Goal: Transaction & Acquisition: Purchase product/service

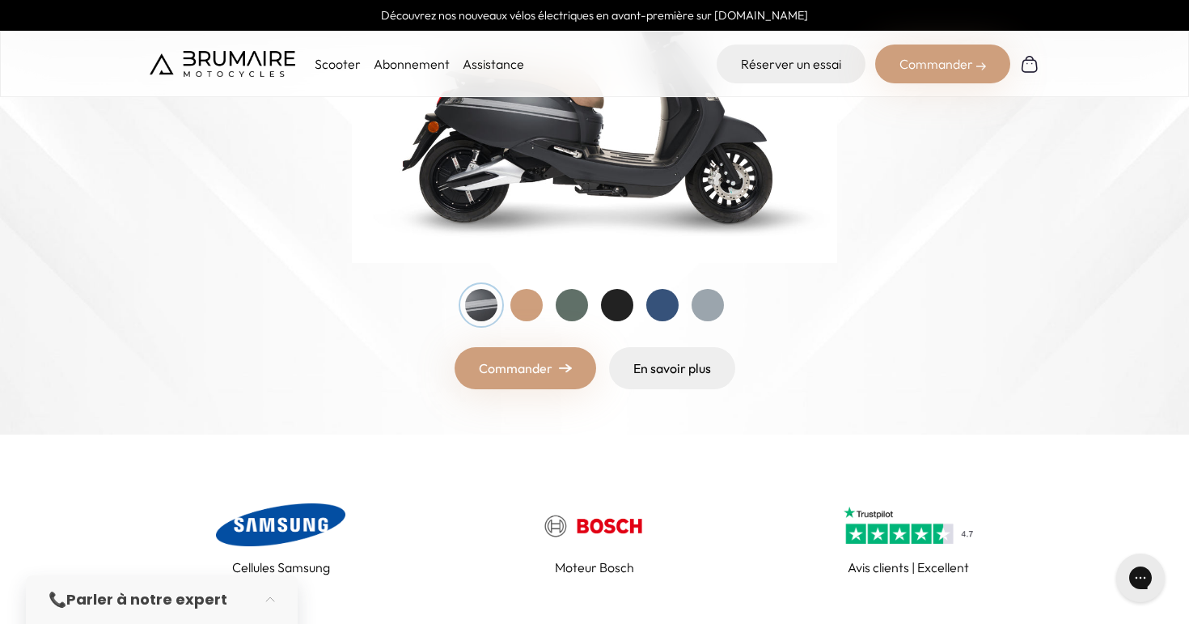
click at [530, 376] on link "Commander" at bounding box center [526, 368] width 142 height 42
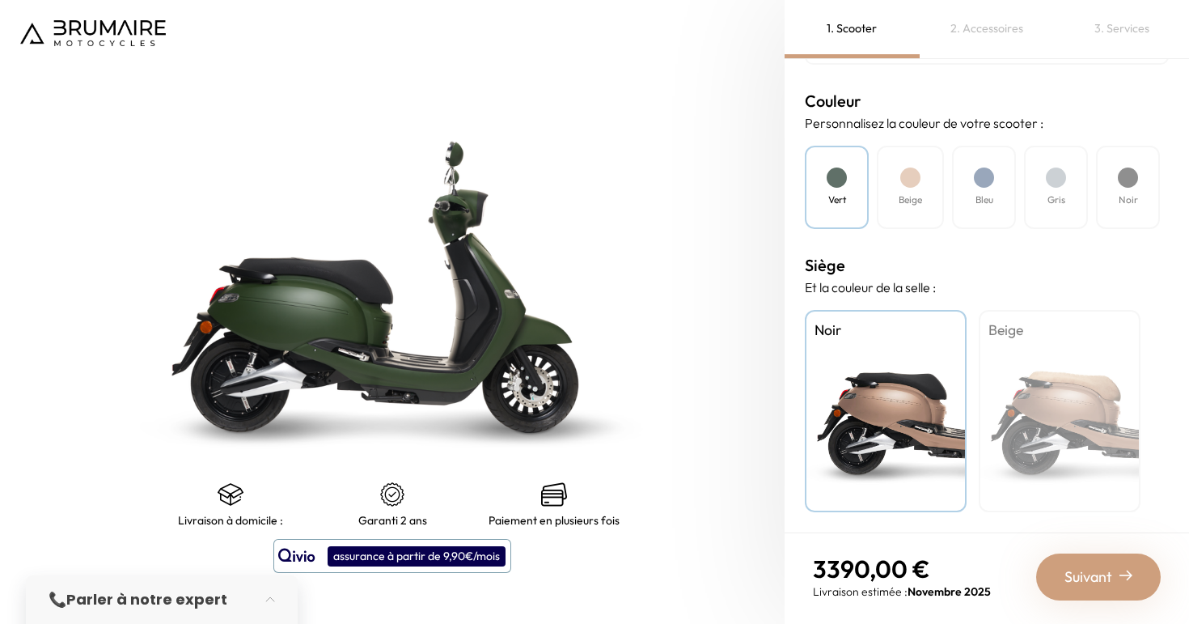
scroll to position [412, 0]
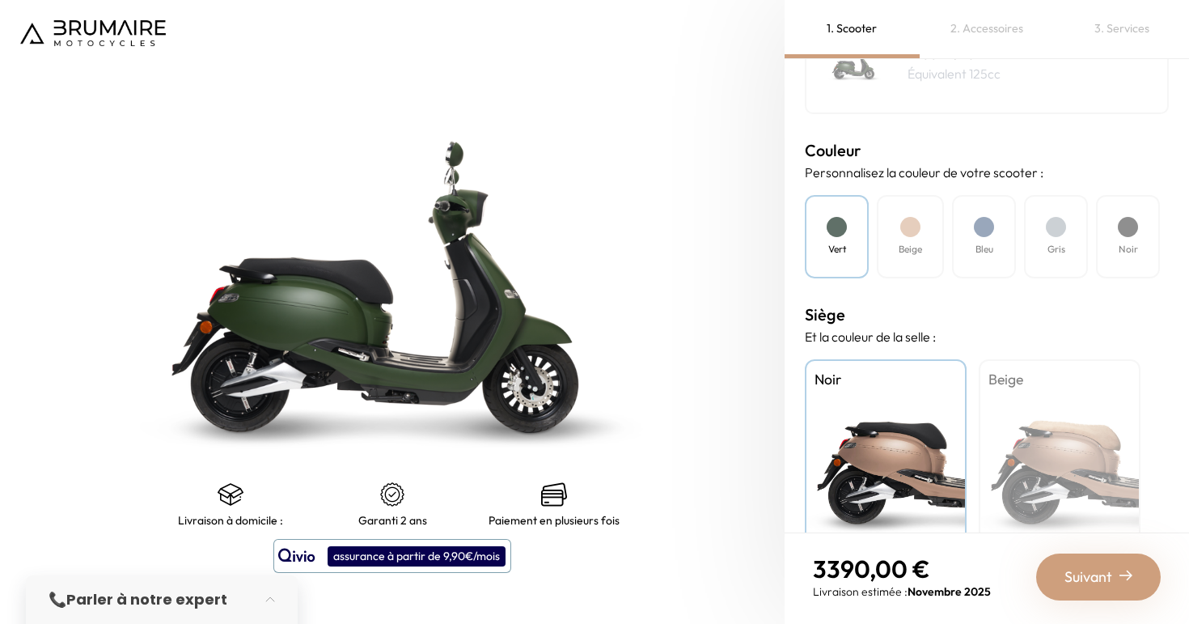
click at [1074, 439] on div "Beige" at bounding box center [1060, 460] width 162 height 202
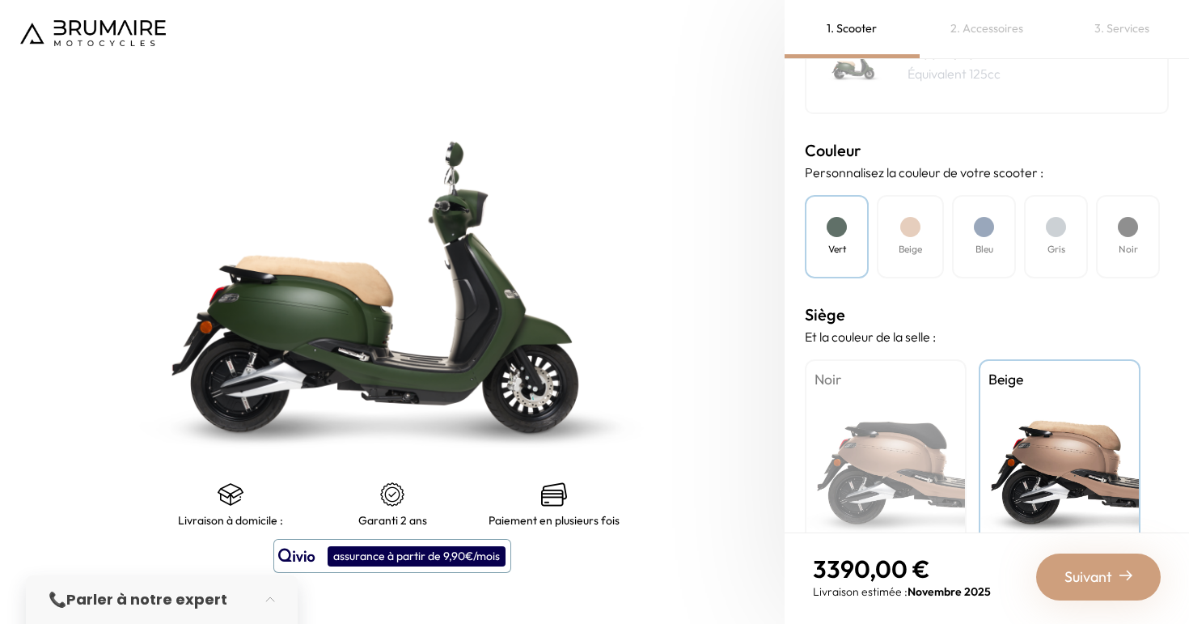
scroll to position [461, 0]
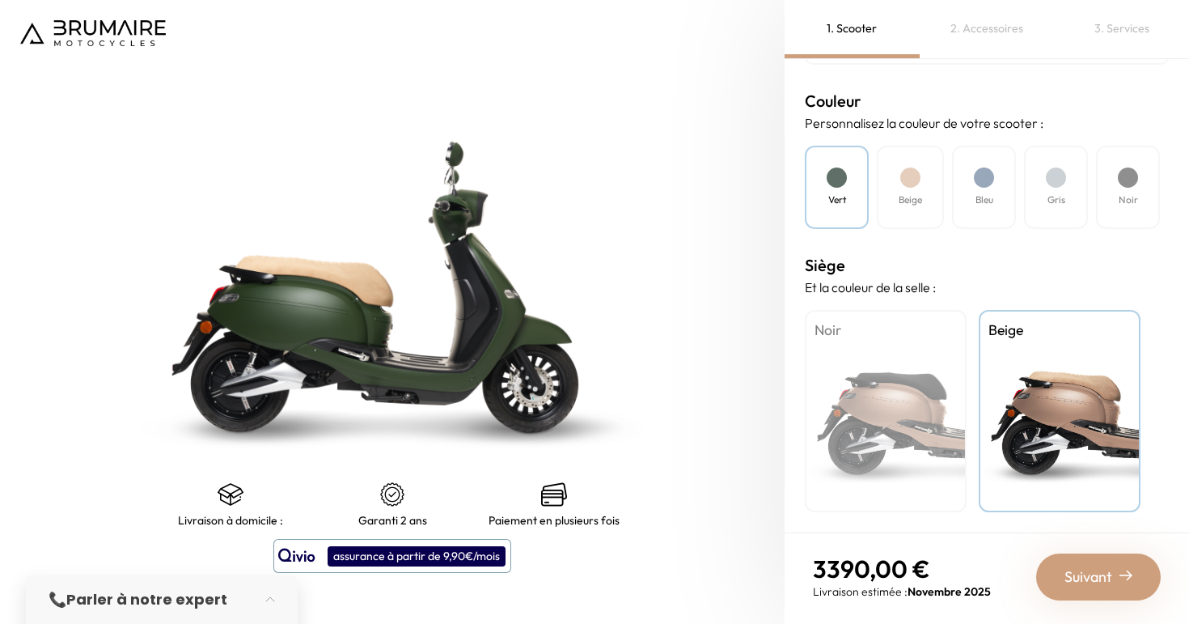
click at [1107, 569] on span "Suivant" at bounding box center [1088, 576] width 48 height 23
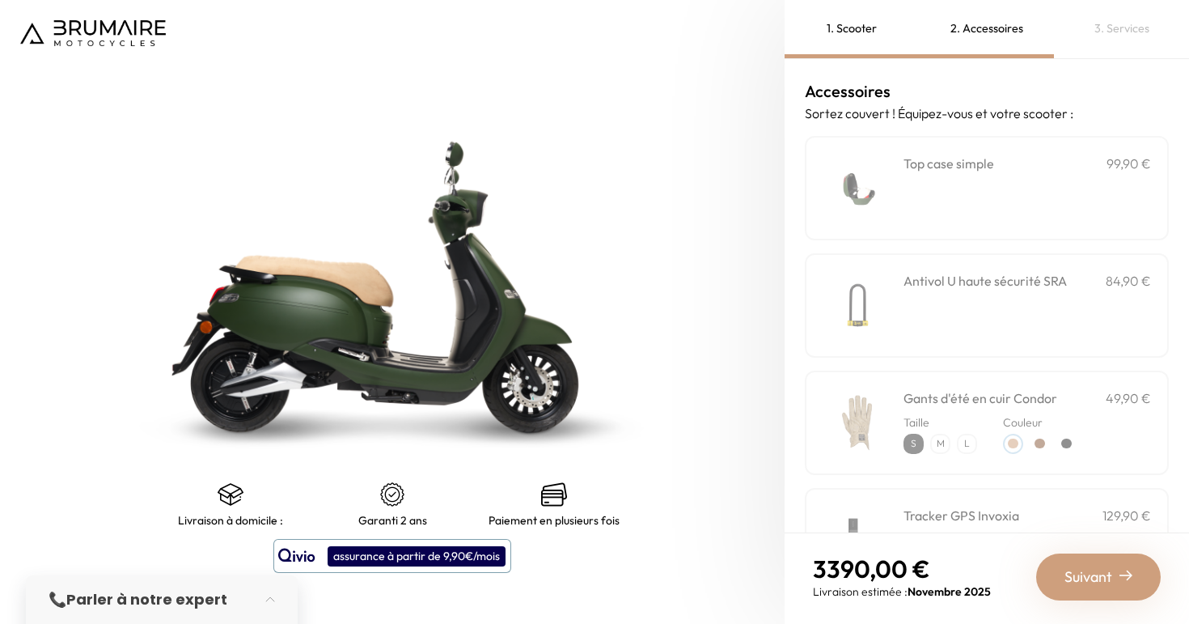
click at [977, 307] on div "Antivol U haute sécurité SRA 84,90 €" at bounding box center [1027, 305] width 248 height 69
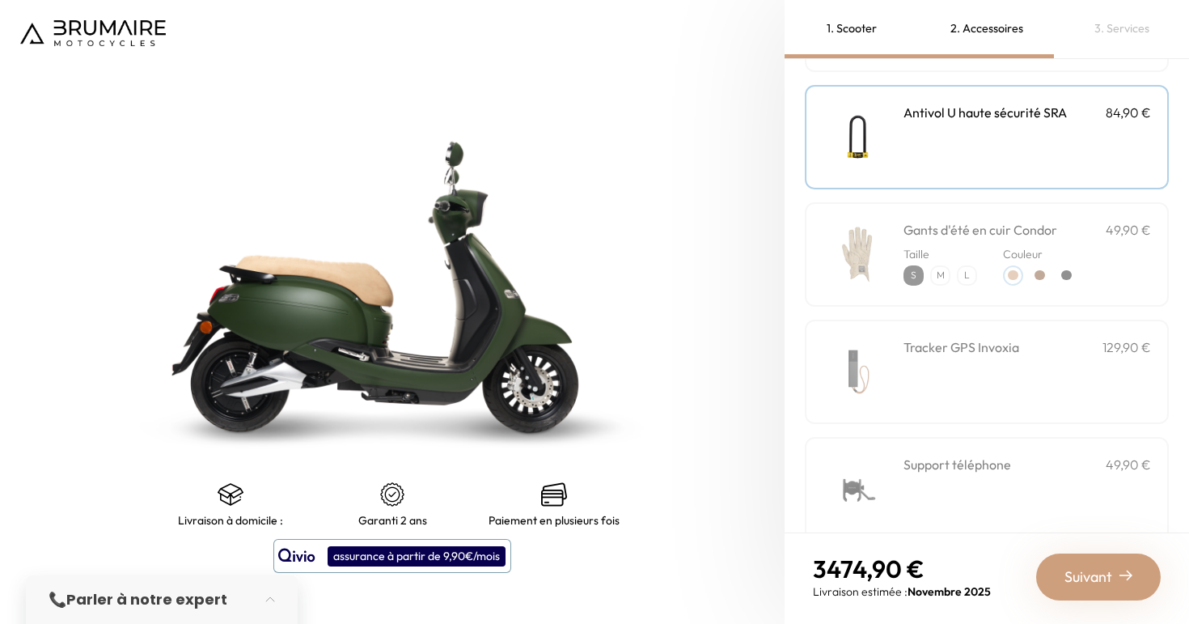
scroll to position [171, 0]
click at [1133, 222] on p "49,90 €" at bounding box center [1128, 226] width 45 height 19
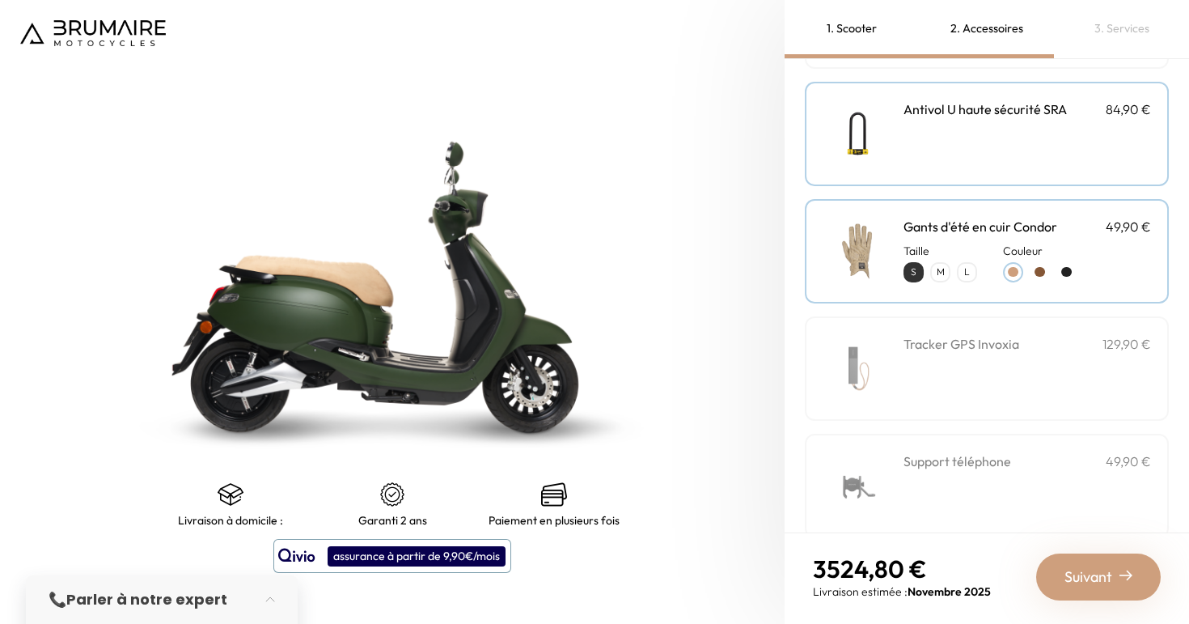
click at [941, 269] on p "M" at bounding box center [940, 272] width 17 height 17
click at [1065, 271] on div at bounding box center [1066, 272] width 11 height 11
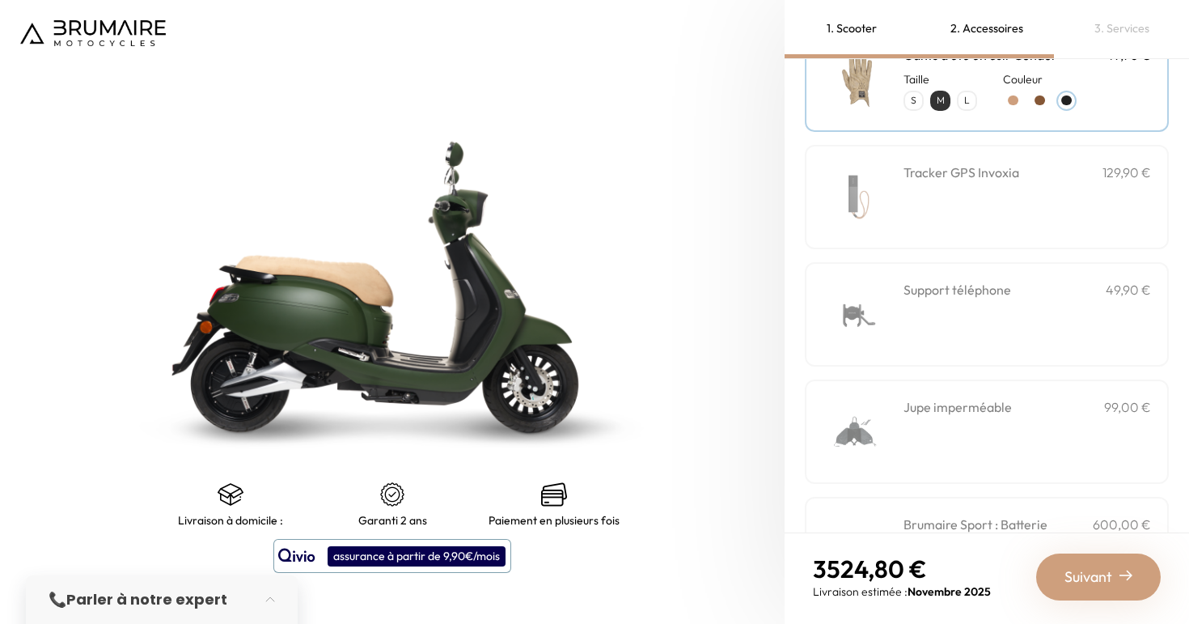
scroll to position [345, 0]
click at [991, 295] on h3 "Support téléphone" at bounding box center [957, 287] width 108 height 19
click at [970, 425] on div "Jupe imperméable 99,00 €" at bounding box center [1027, 430] width 248 height 69
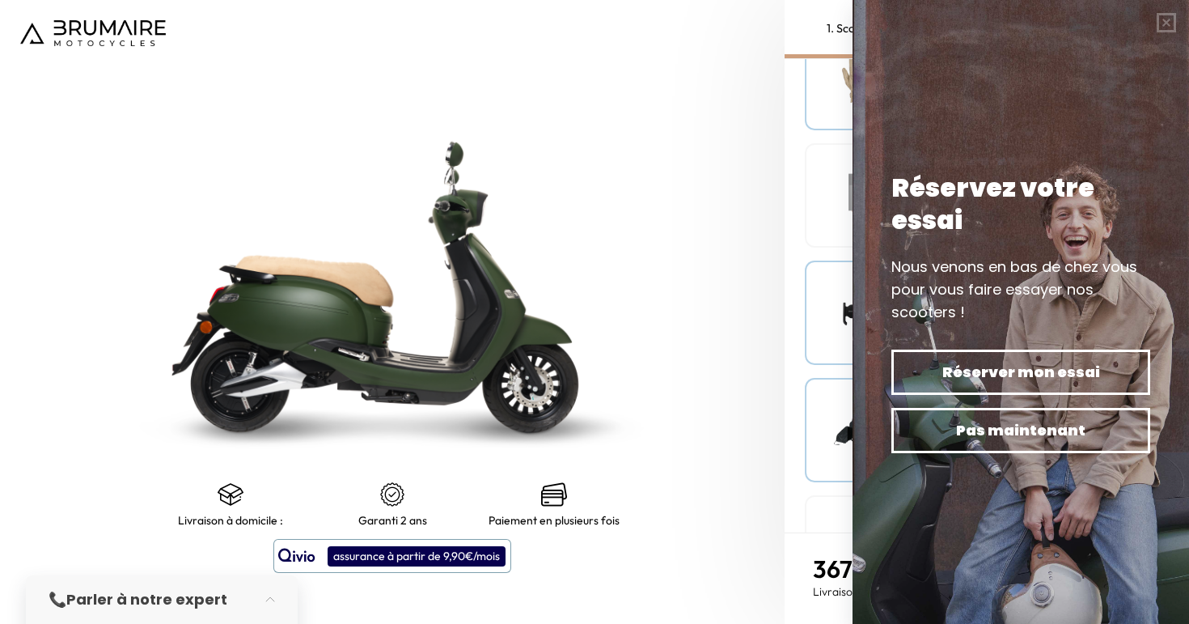
scroll to position [522, 0]
click at [1171, 25] on button "button" at bounding box center [1166, 22] width 45 height 45
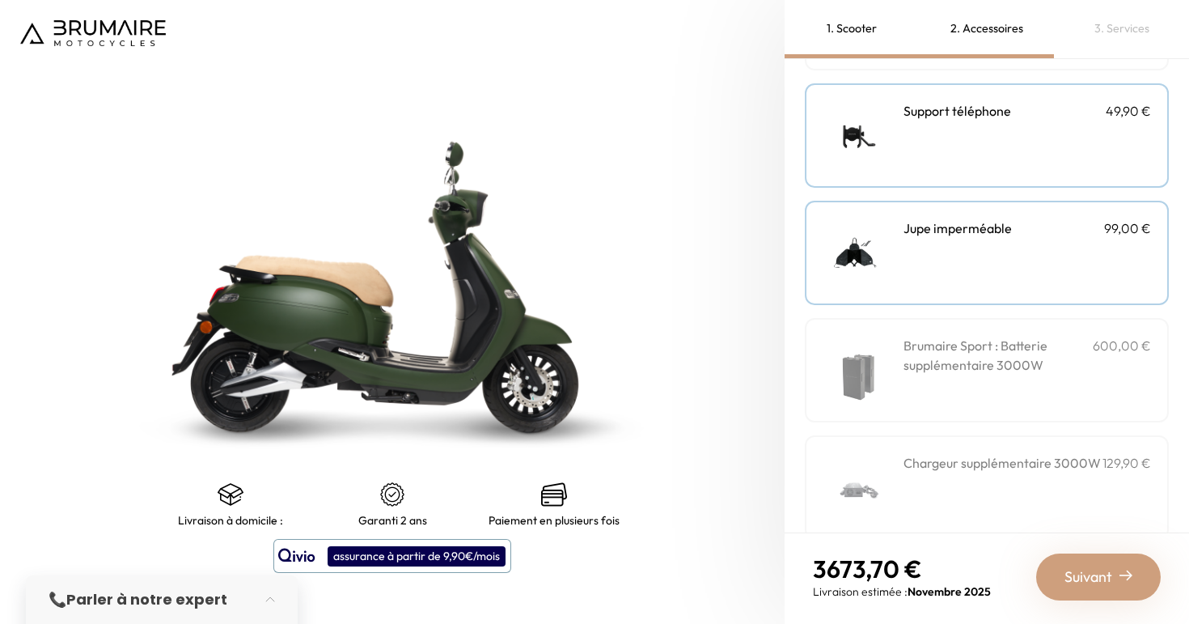
scroll to position [549, 0]
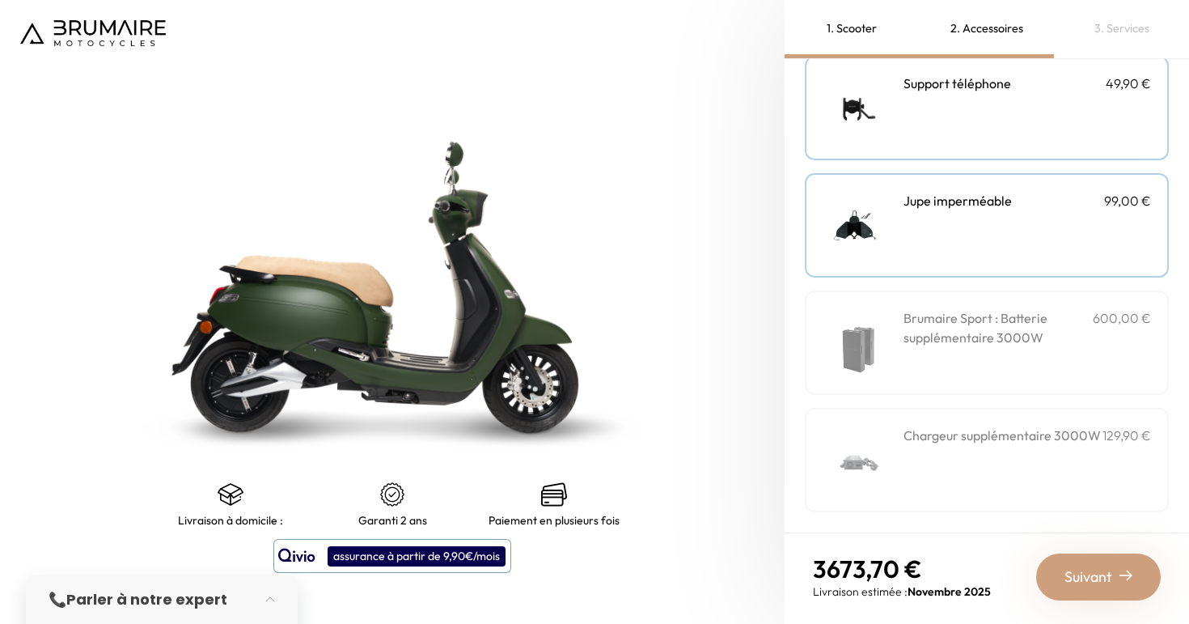
click at [1080, 567] on span "Suivant" at bounding box center [1088, 576] width 48 height 23
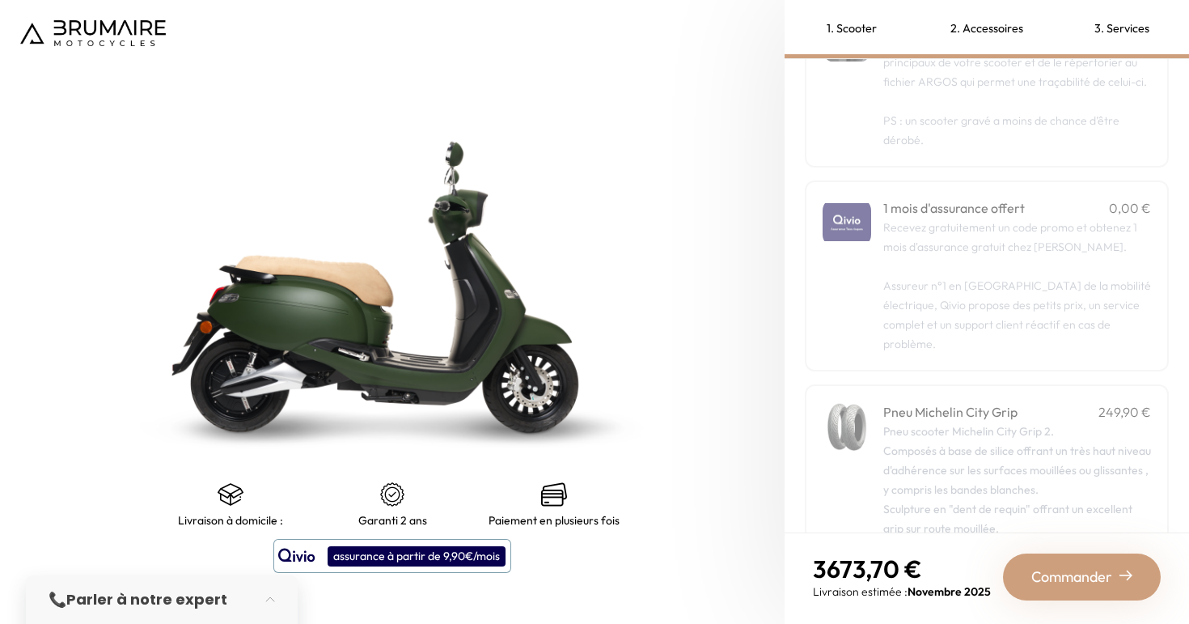
scroll to position [139, 0]
click at [1021, 279] on p "Recevez gratuitement un code promo et obtenez 1 mois d'assurance gratuit chez Q…" at bounding box center [1017, 286] width 268 height 136
click at [1075, 573] on span "Commander" at bounding box center [1071, 576] width 81 height 23
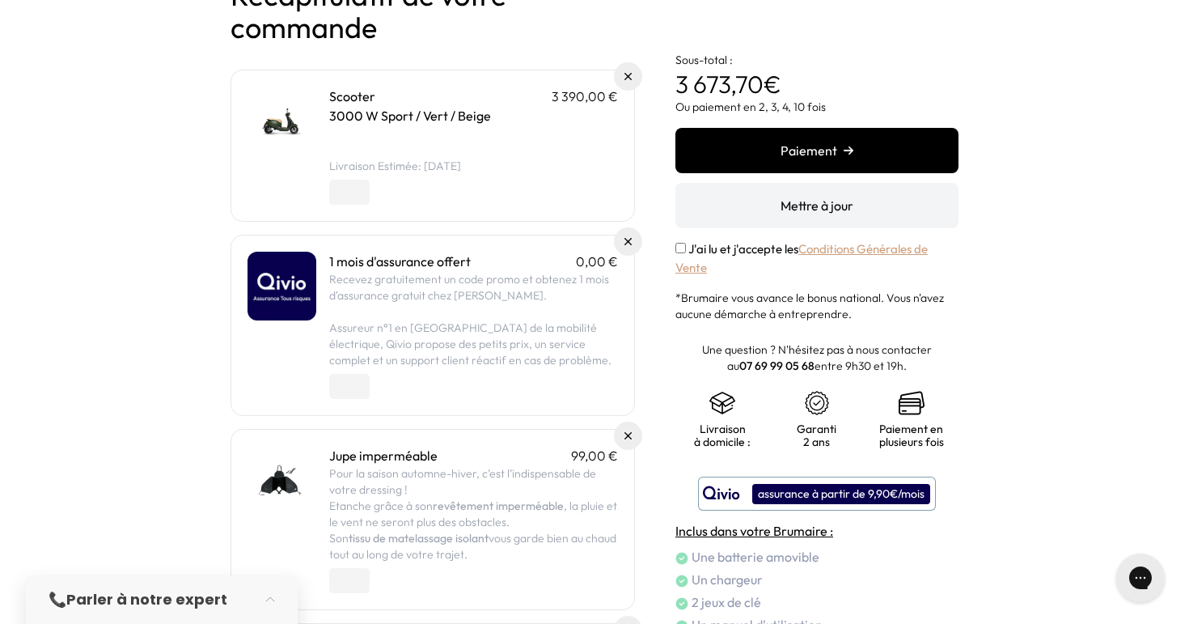
scroll to position [138, 0]
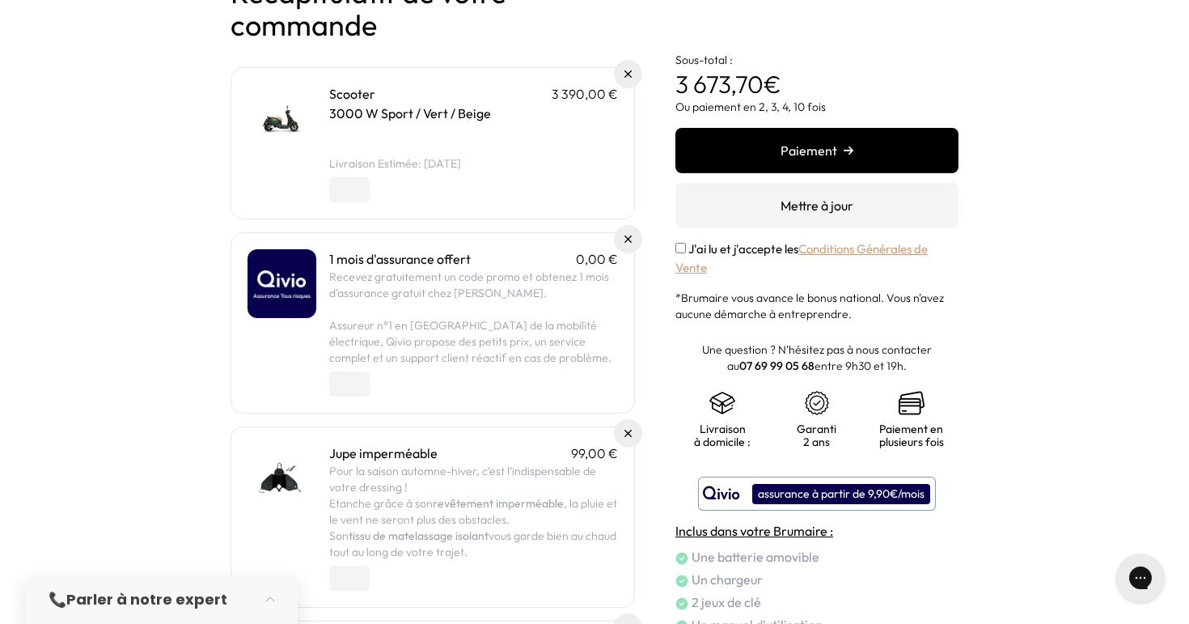
click at [1059, 485] on div at bounding box center [594, 485] width 1189 height 0
click at [1157, 485] on div at bounding box center [594, 485] width 1189 height 0
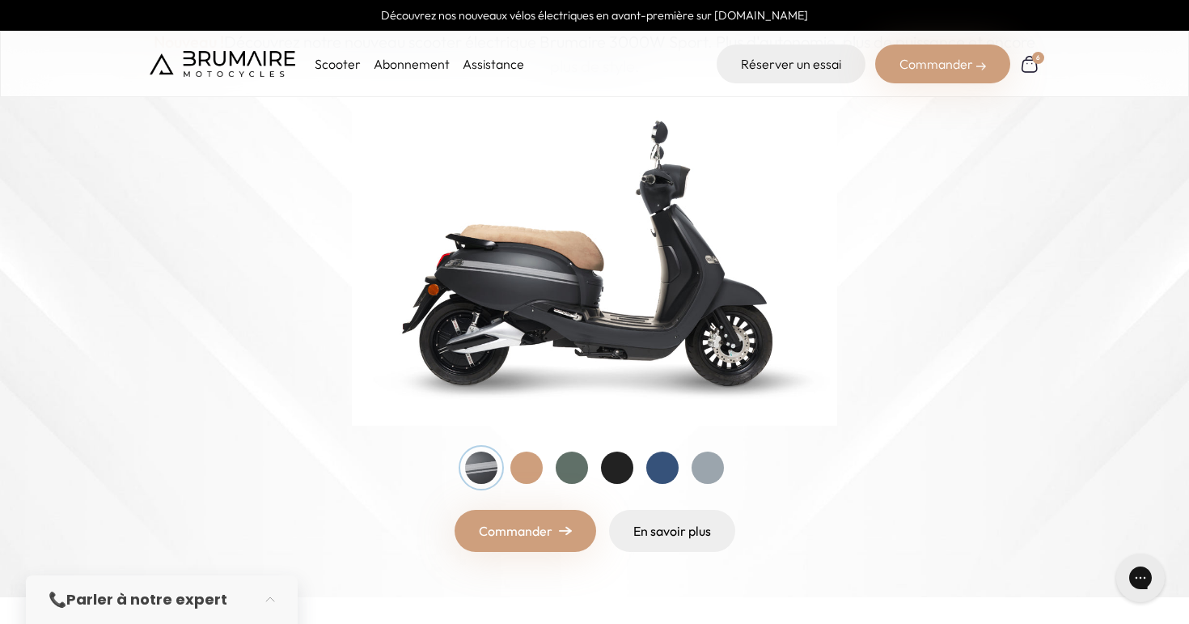
scroll to position [194, 0]
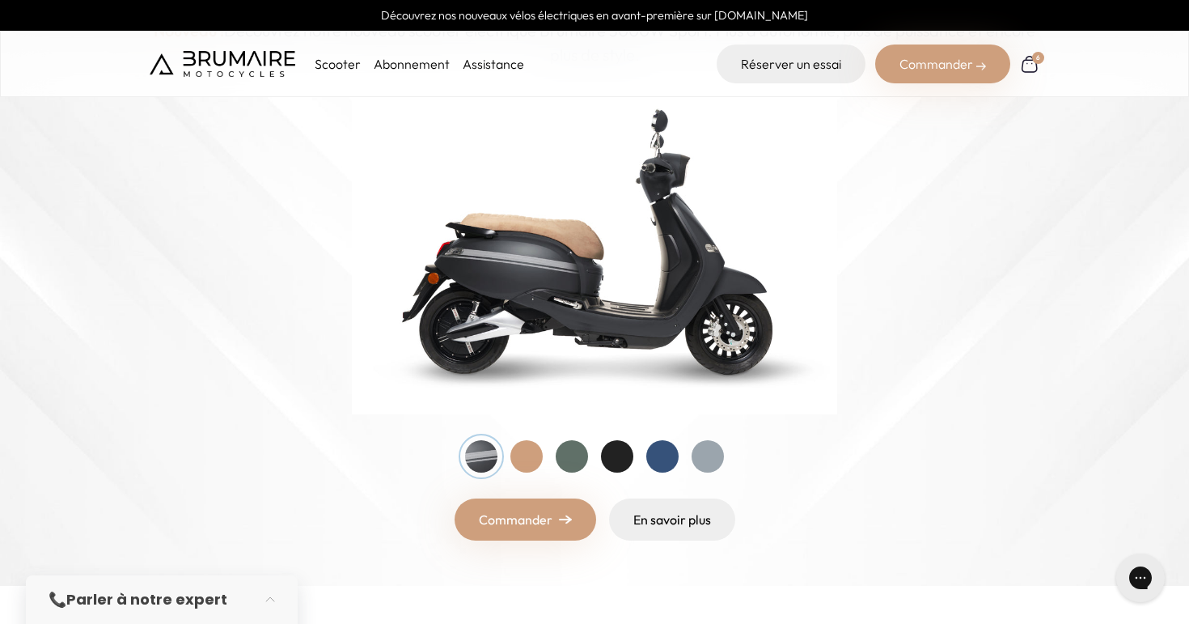
click at [1032, 59] on div "6" at bounding box center [1037, 58] width 12 height 12
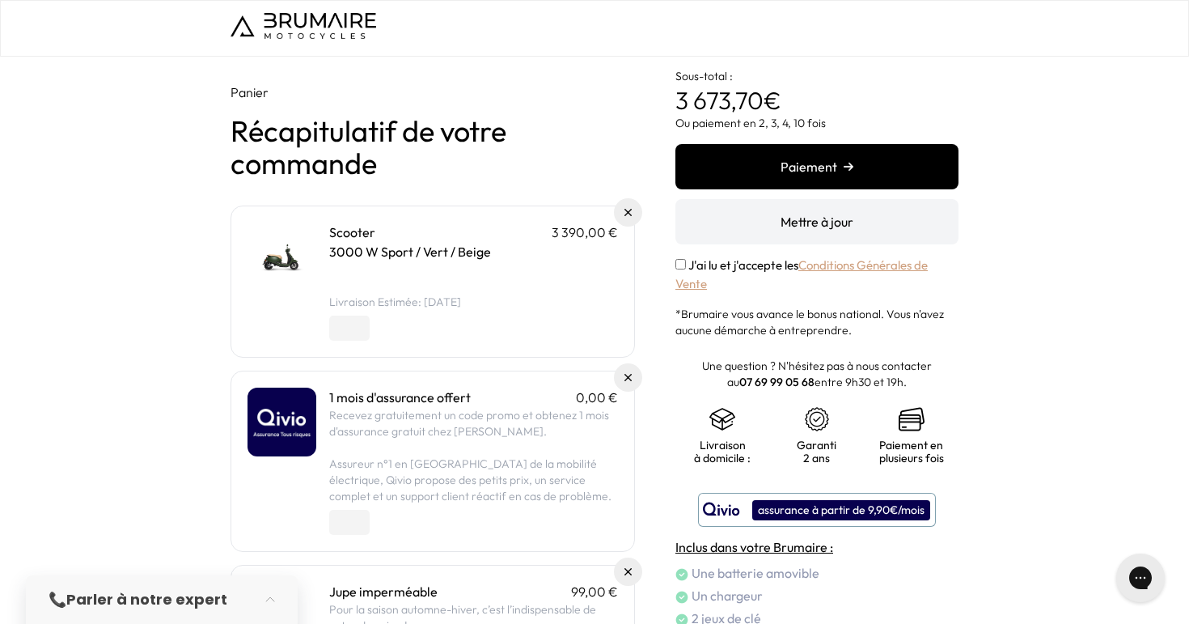
click at [768, 224] on button "Mettre à jour" at bounding box center [816, 221] width 283 height 45
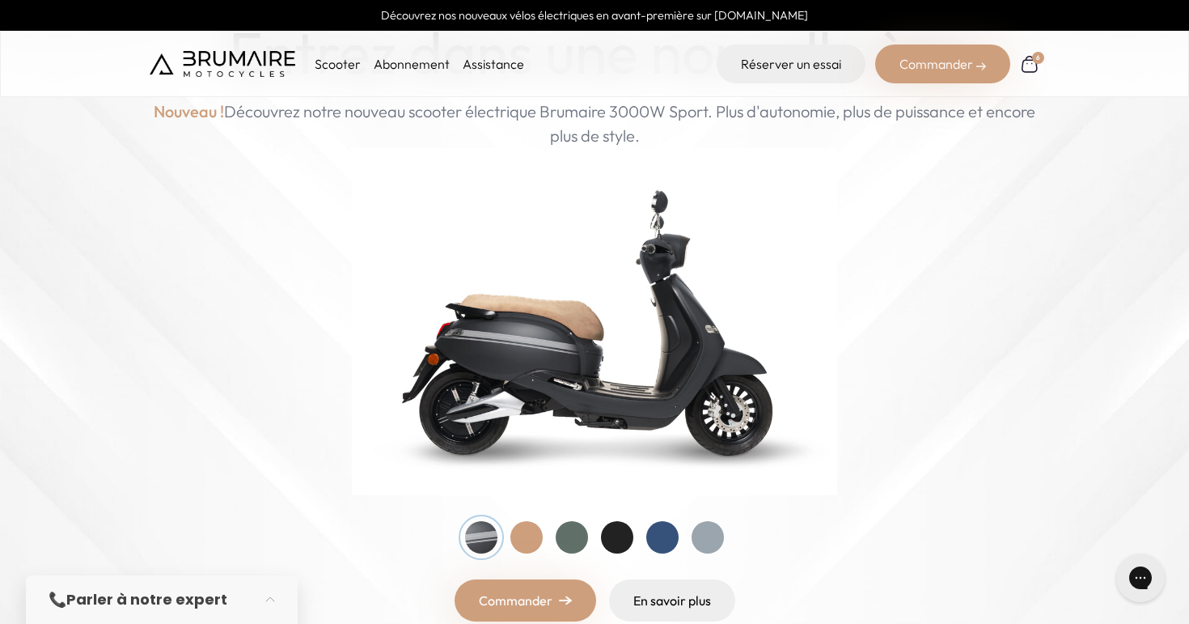
scroll to position [111, 0]
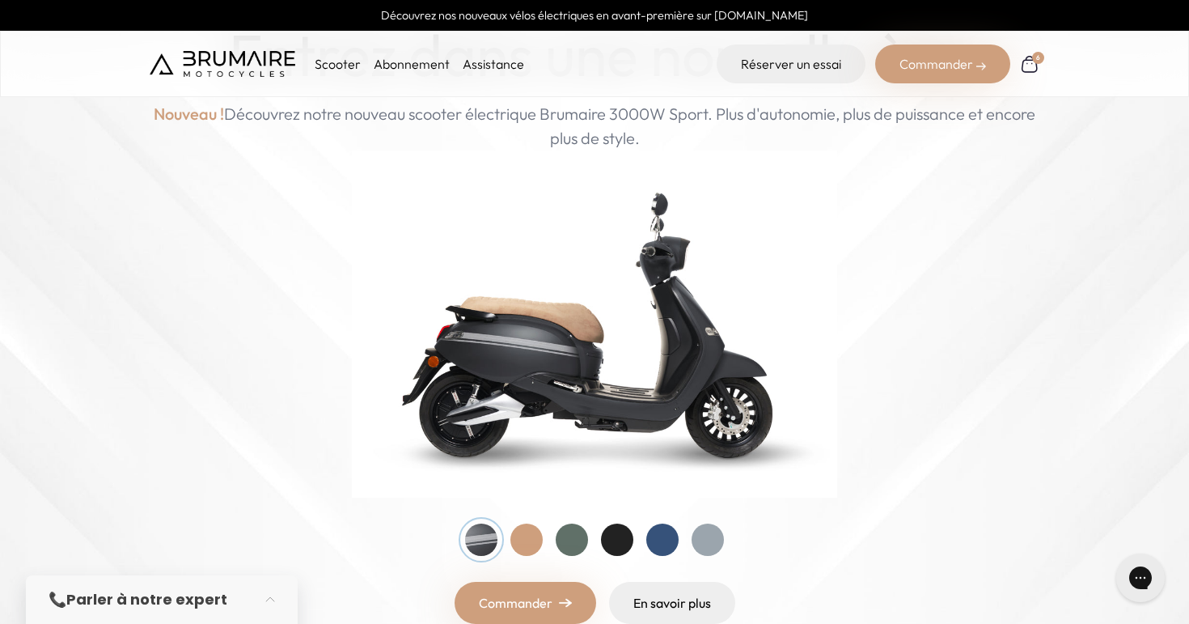
click at [552, 323] on img at bounding box center [594, 323] width 485 height 347
click at [538, 341] on img at bounding box center [594, 323] width 485 height 347
click at [540, 587] on link "Commander" at bounding box center [526, 603] width 142 height 42
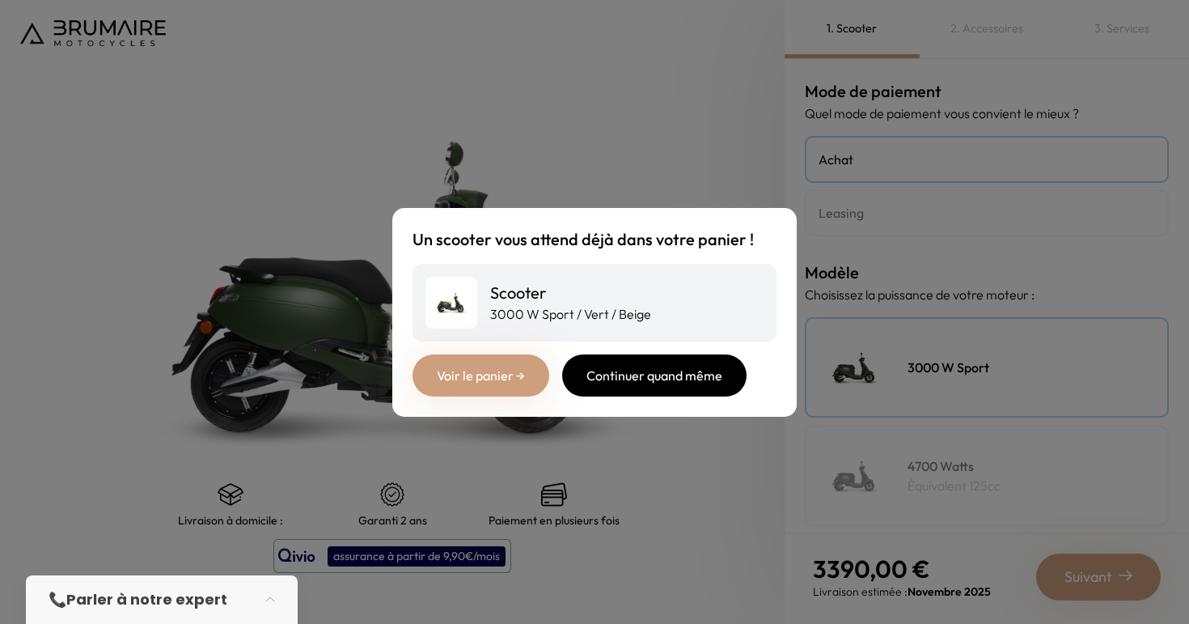
click at [662, 378] on div "Continuer quand même" at bounding box center [654, 375] width 184 height 42
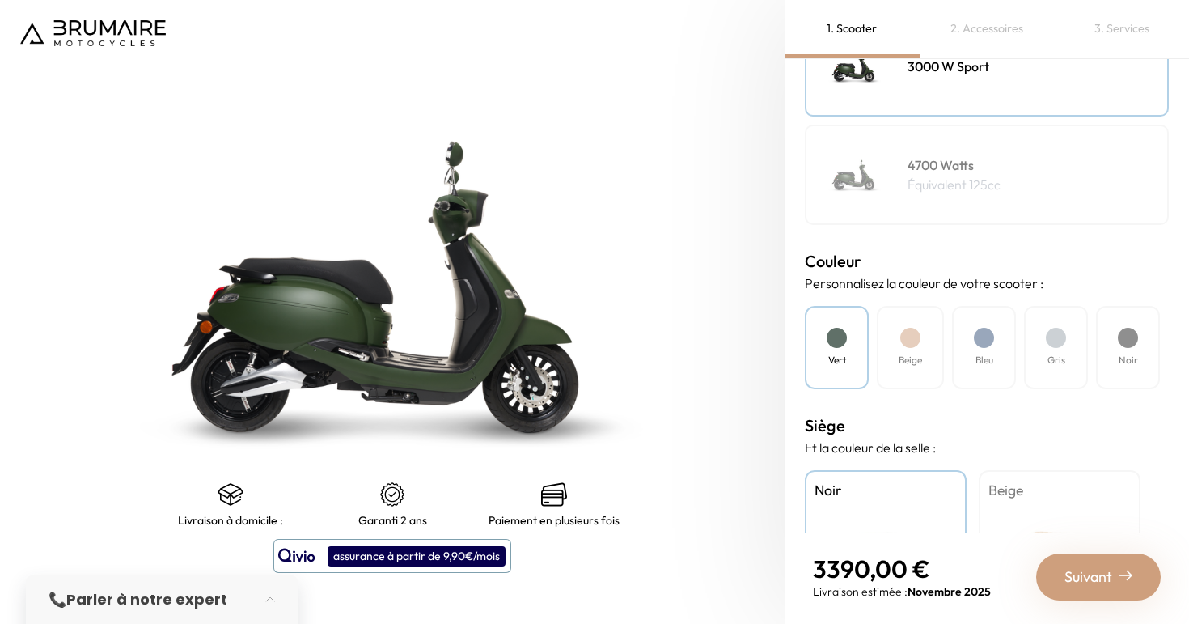
scroll to position [461, 0]
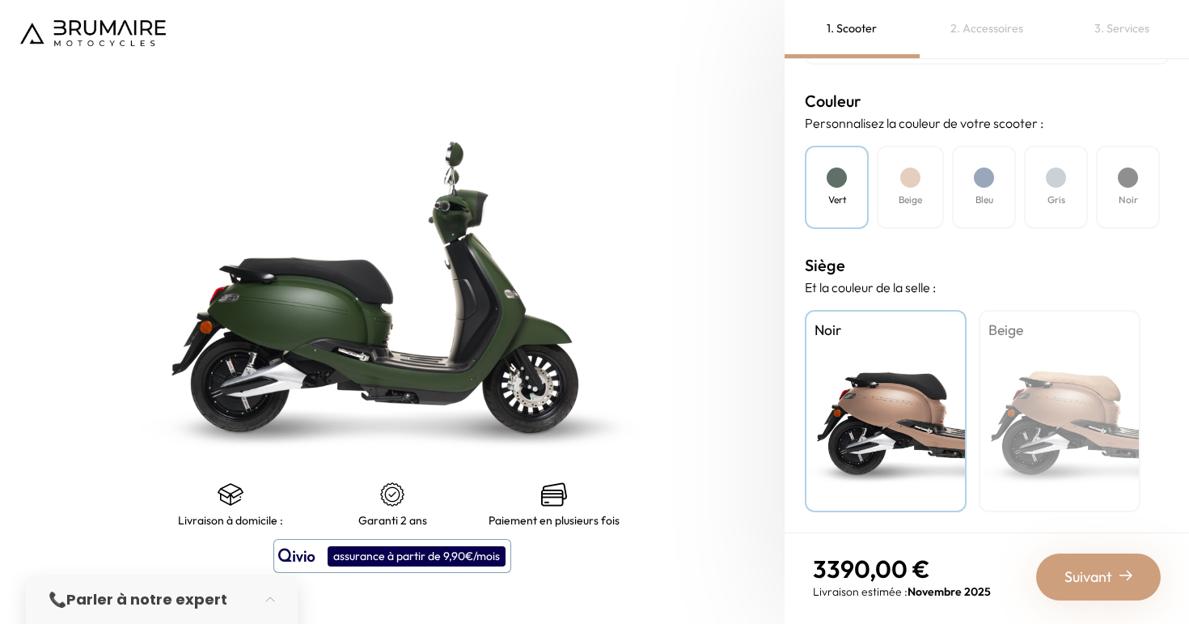
click at [997, 35] on div "2. Accessoires" at bounding box center [987, 29] width 135 height 58
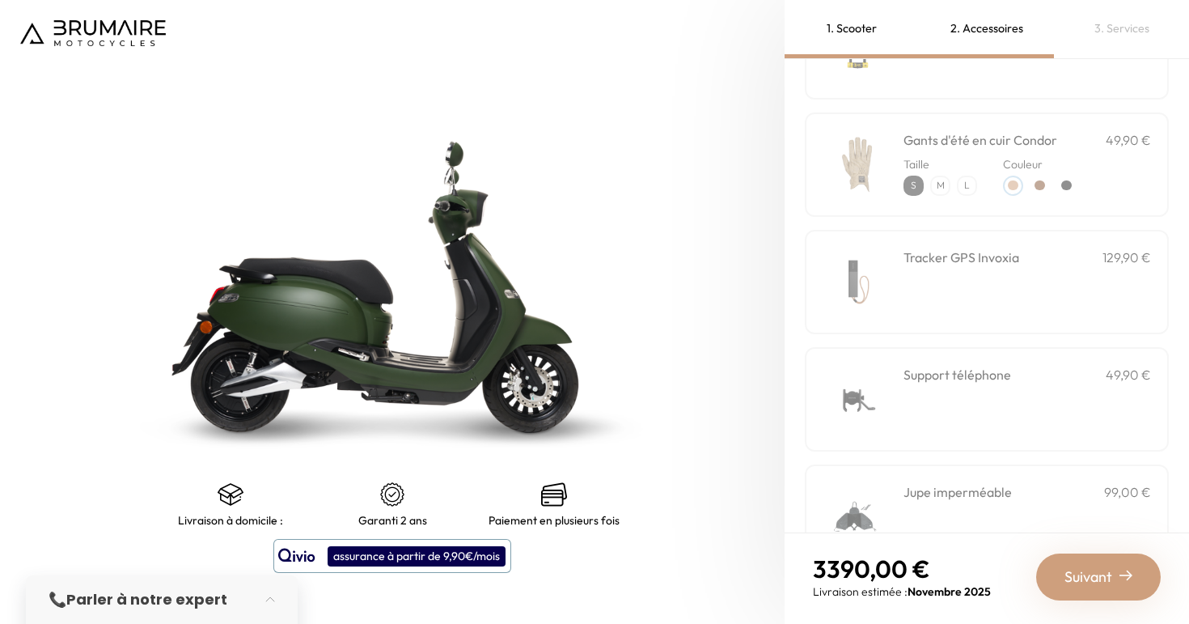
scroll to position [549, 0]
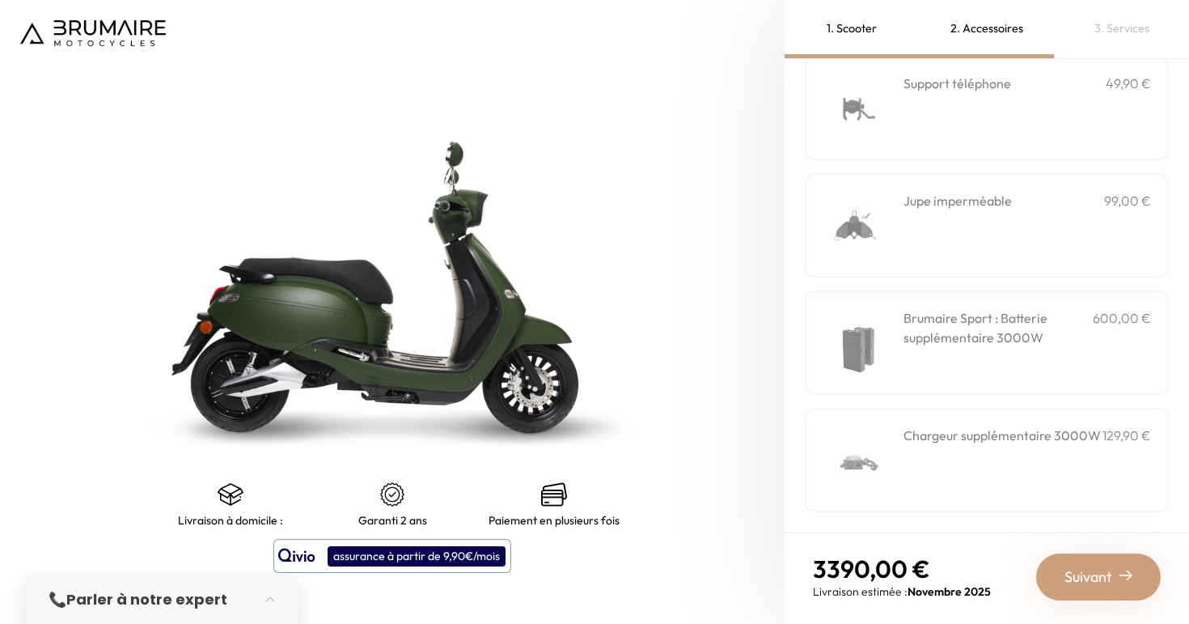
click at [1015, 346] on h3 "Brumaire Sport : Batterie supplémentaire 3000W" at bounding box center [997, 327] width 189 height 39
click at [1095, 574] on span "Suivant" at bounding box center [1088, 576] width 48 height 23
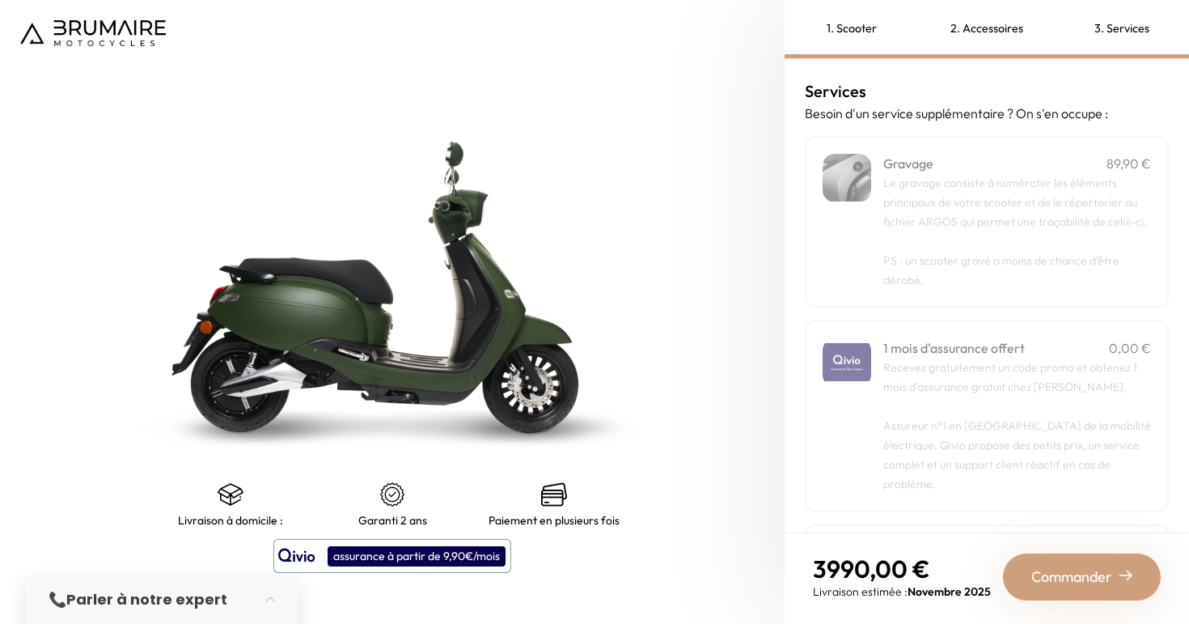
click at [1077, 575] on span "Commander" at bounding box center [1071, 576] width 81 height 23
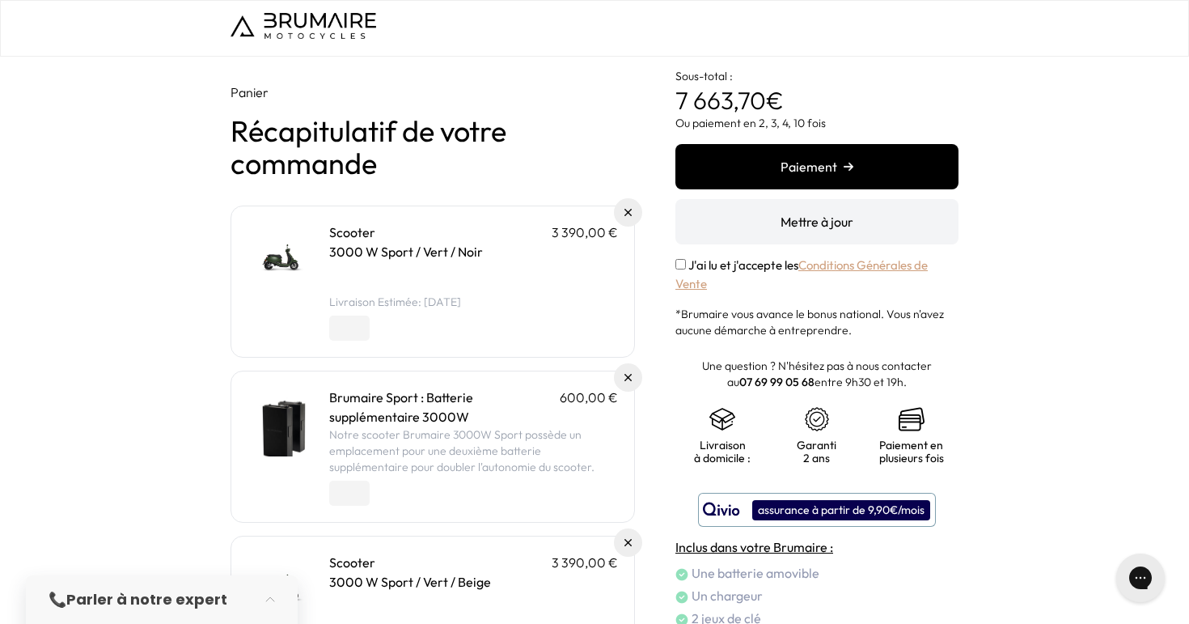
scroll to position [64, 0]
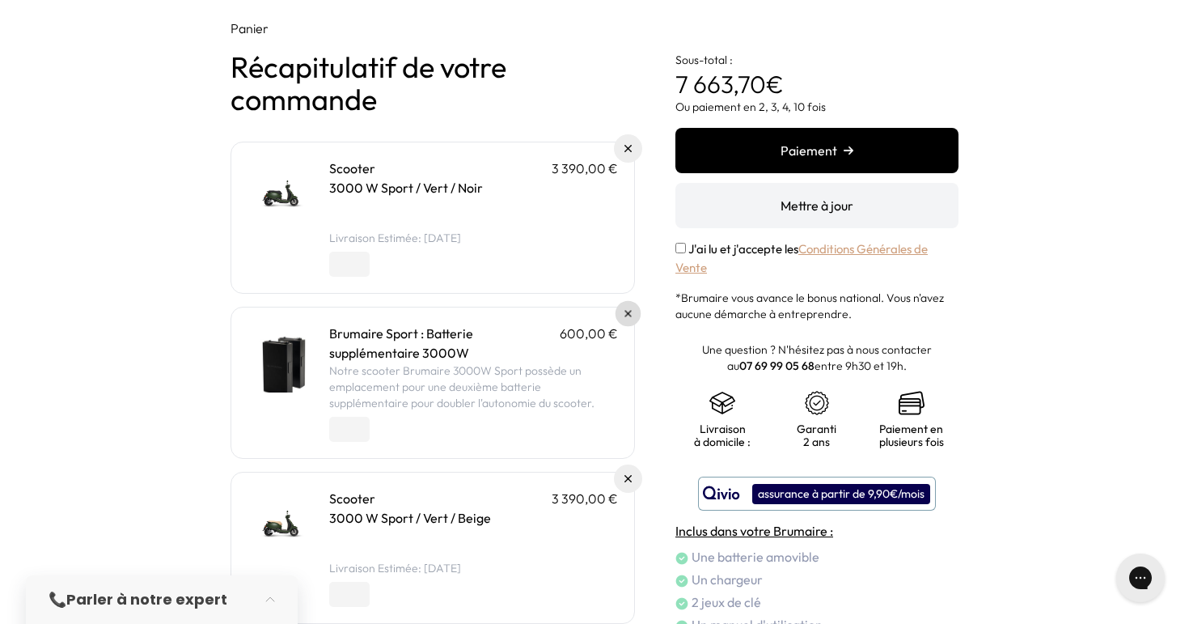
click at [635, 316] on link at bounding box center [629, 314] width 26 height 26
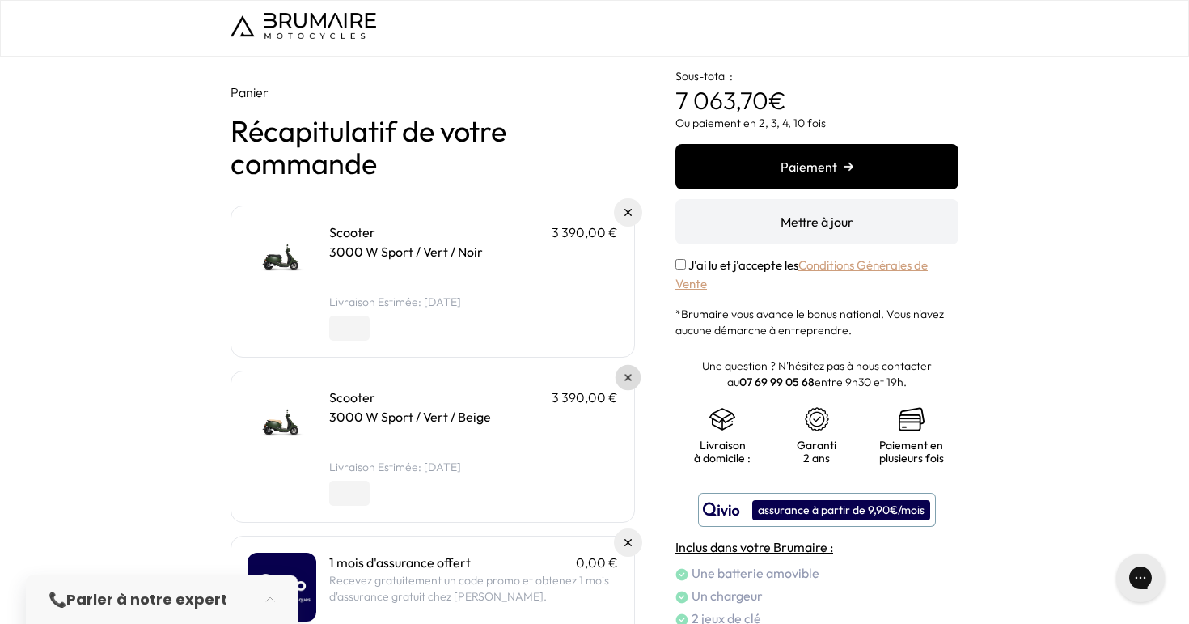
click at [629, 383] on link at bounding box center [629, 378] width 26 height 26
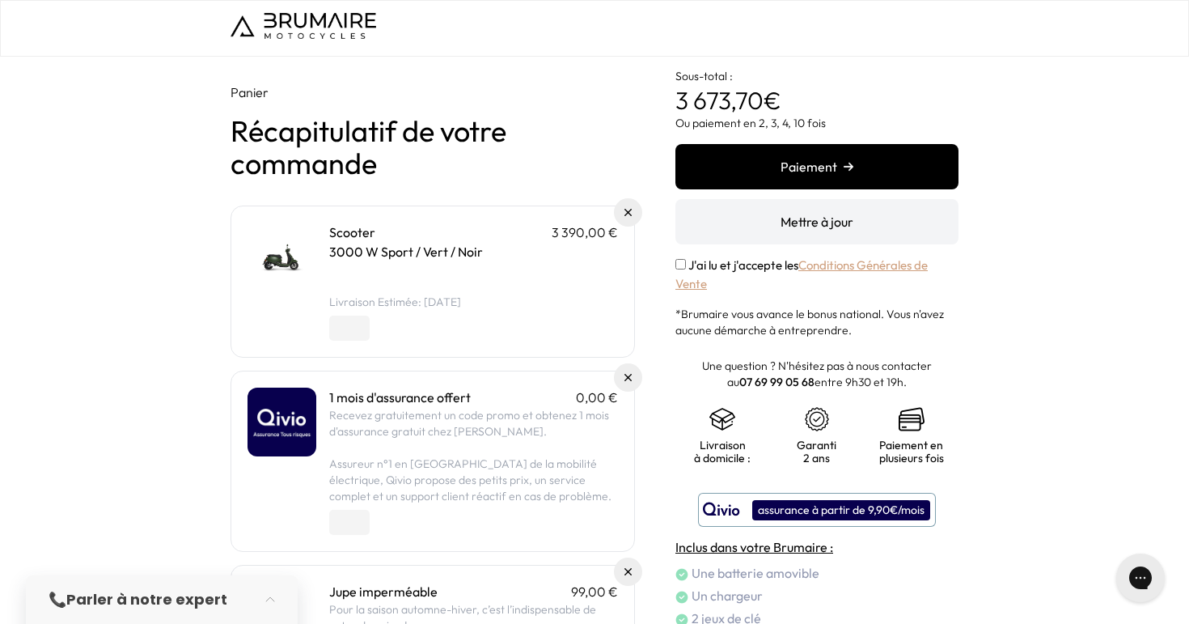
click at [768, 161] on button "Paiement" at bounding box center [816, 166] width 283 height 45
